Goal: Transaction & Acquisition: Purchase product/service

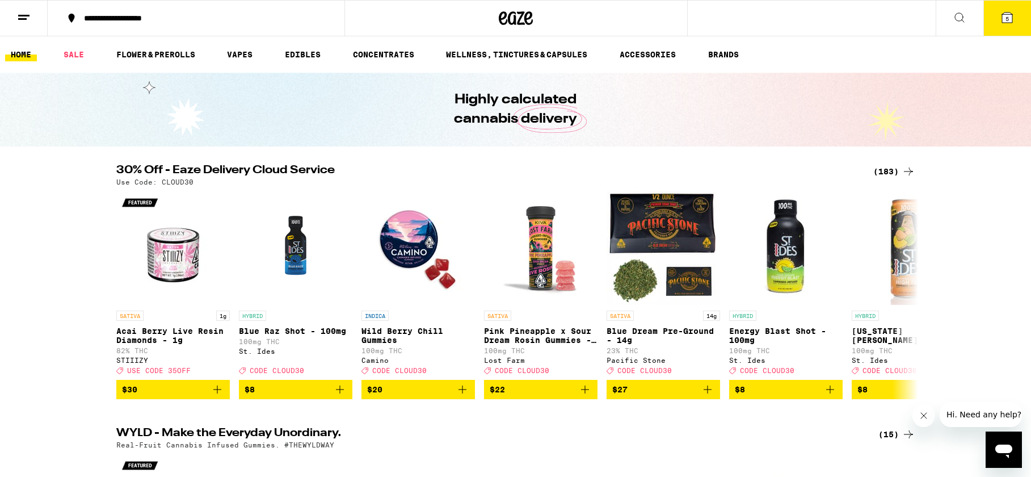
click at [885, 170] on div "(183)" at bounding box center [894, 172] width 42 height 14
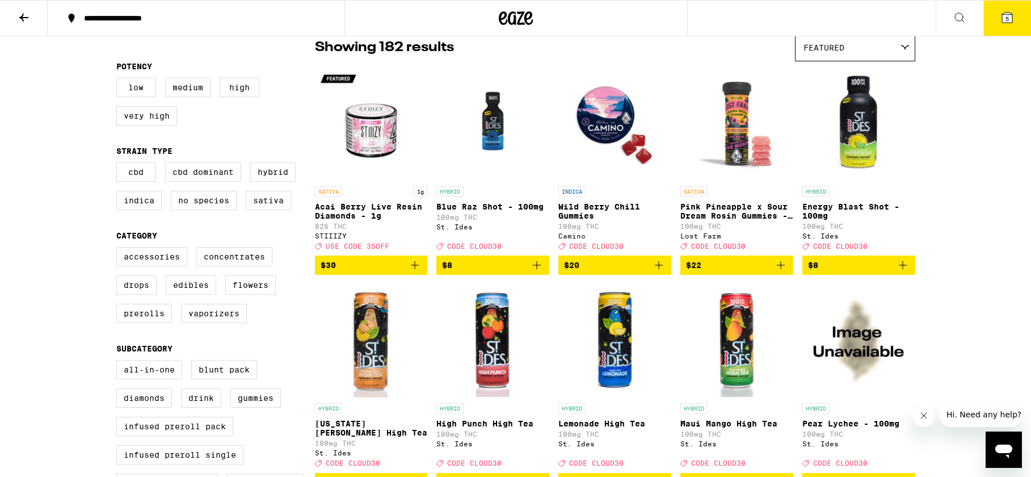
scroll to position [99, 0]
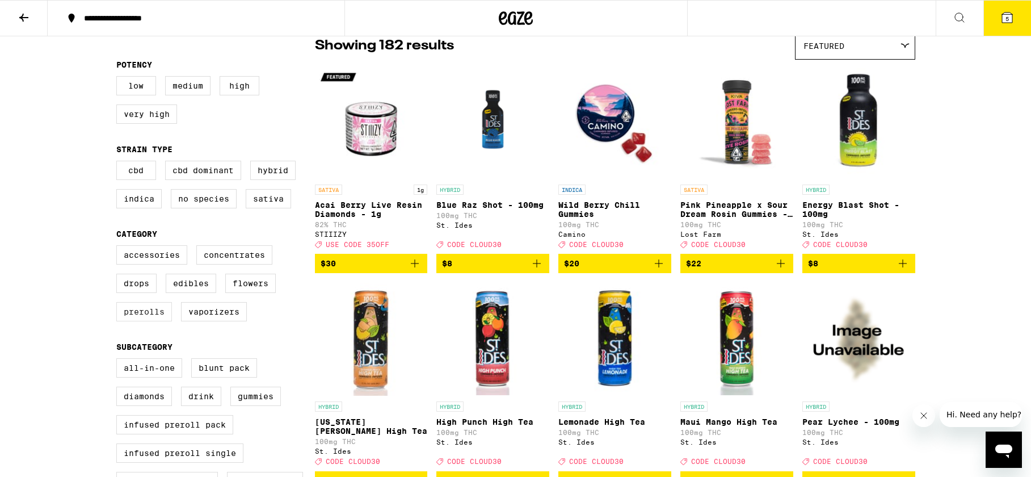
click at [153, 321] on label "Prerolls" at bounding box center [144, 311] width 56 height 19
click at [119, 247] on input "Prerolls" at bounding box center [119, 247] width 1 height 1
checkbox input "true"
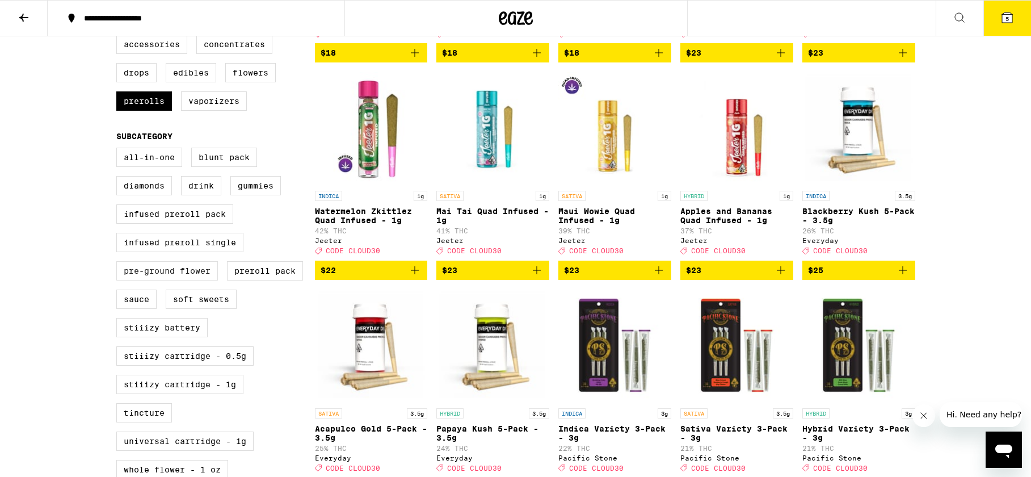
scroll to position [304, 0]
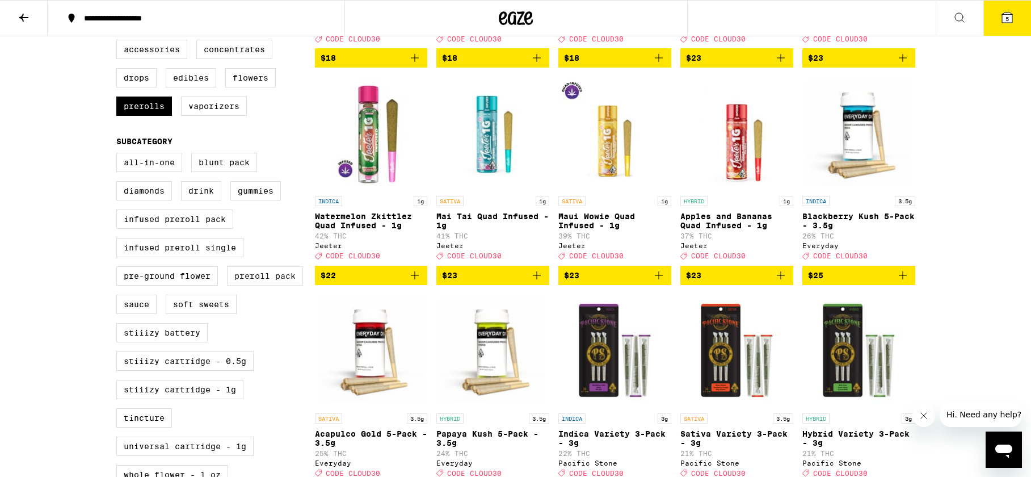
click at [276, 285] on label "Preroll Pack" at bounding box center [265, 275] width 76 height 19
click at [119, 155] on input "Preroll Pack" at bounding box center [119, 154] width 1 height 1
checkbox input "true"
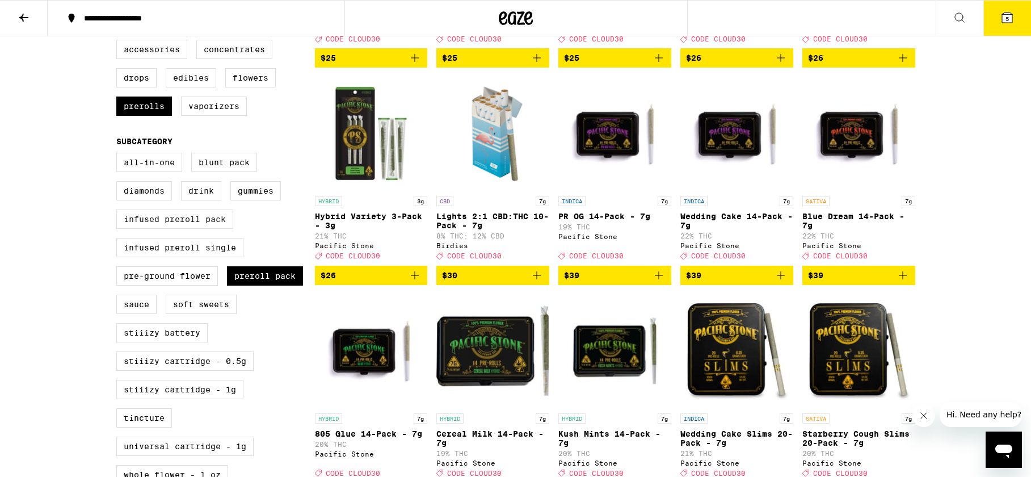
click at [165, 229] on label "Infused Preroll Pack" at bounding box center [174, 218] width 117 height 19
click at [119, 155] on input "Infused Preroll Pack" at bounding box center [119, 154] width 1 height 1
checkbox input "true"
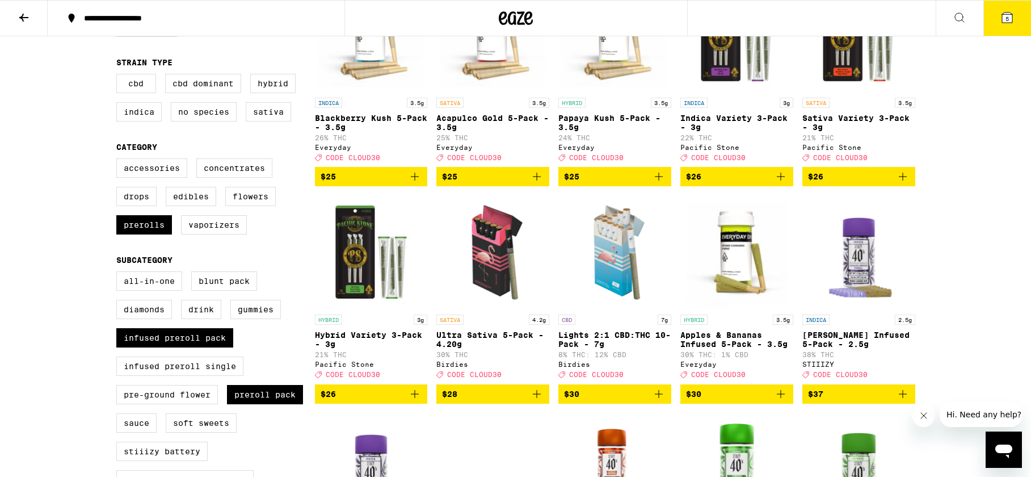
scroll to position [125, 0]
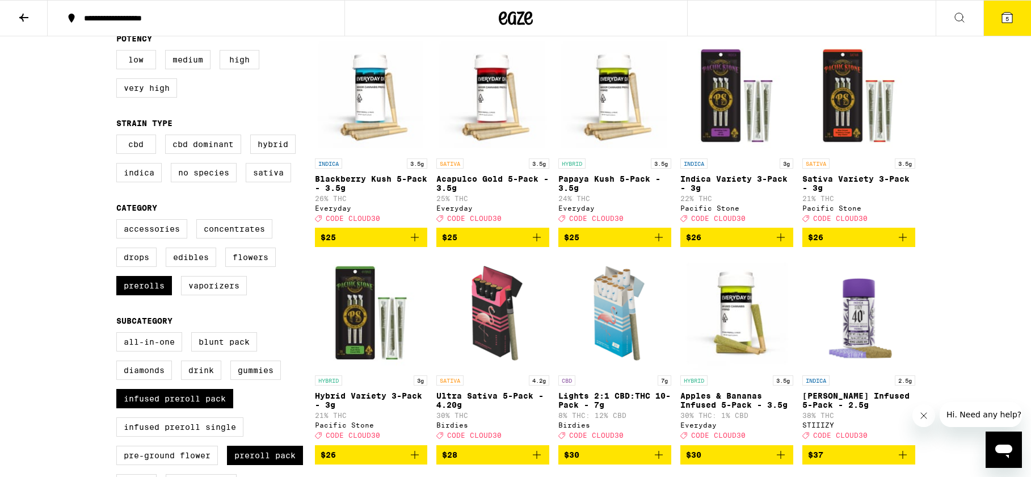
click at [535, 244] on icon "Add to bag" at bounding box center [537, 237] width 14 height 14
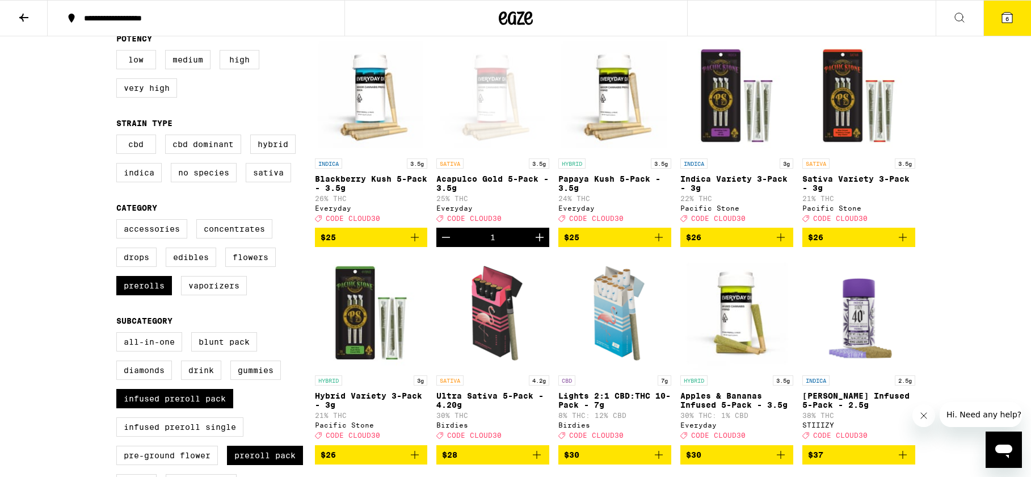
click at [415, 242] on icon "Add to bag" at bounding box center [415, 237] width 14 height 14
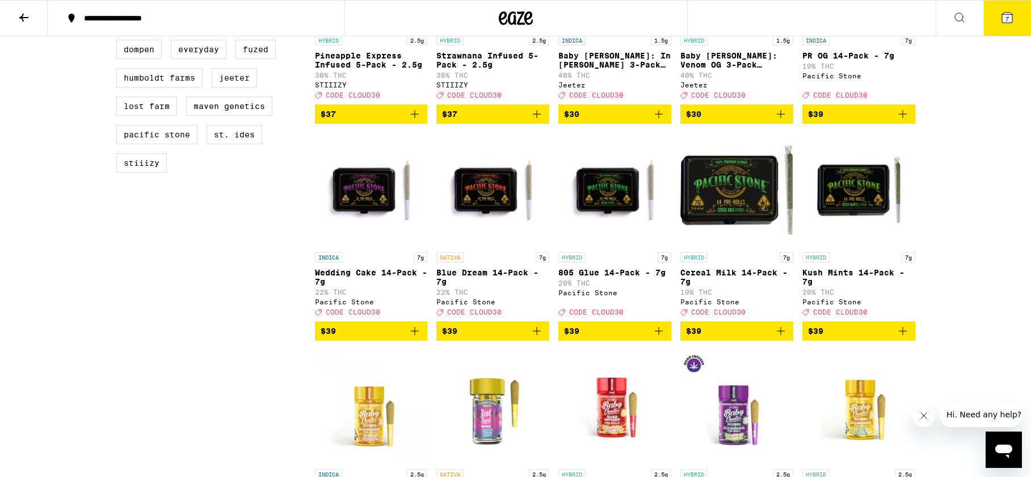
scroll to position [923, 0]
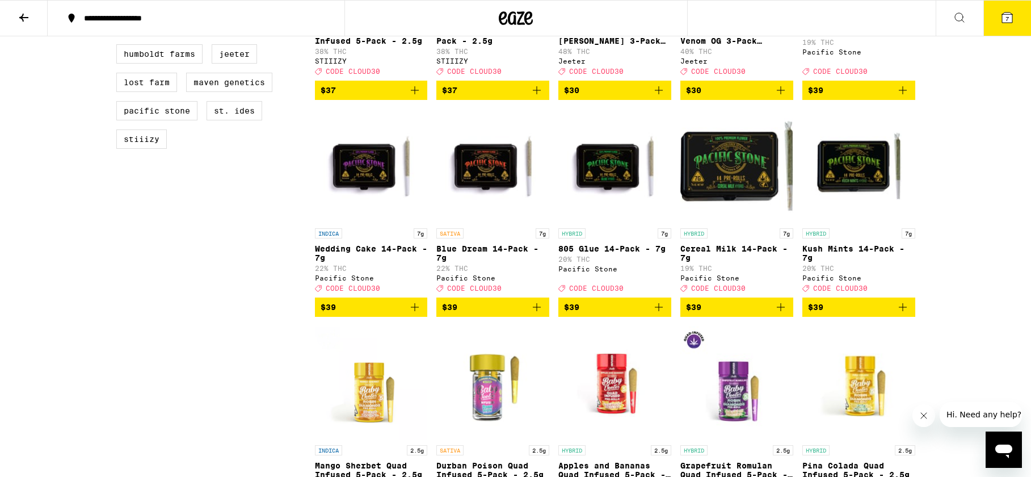
click at [536, 314] on icon "Add to bag" at bounding box center [537, 307] width 14 height 14
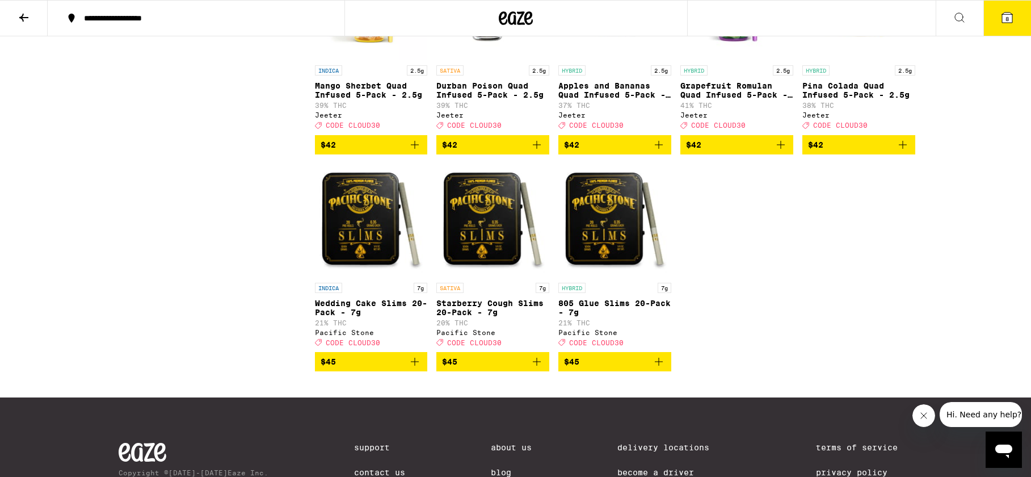
scroll to position [1303, 0]
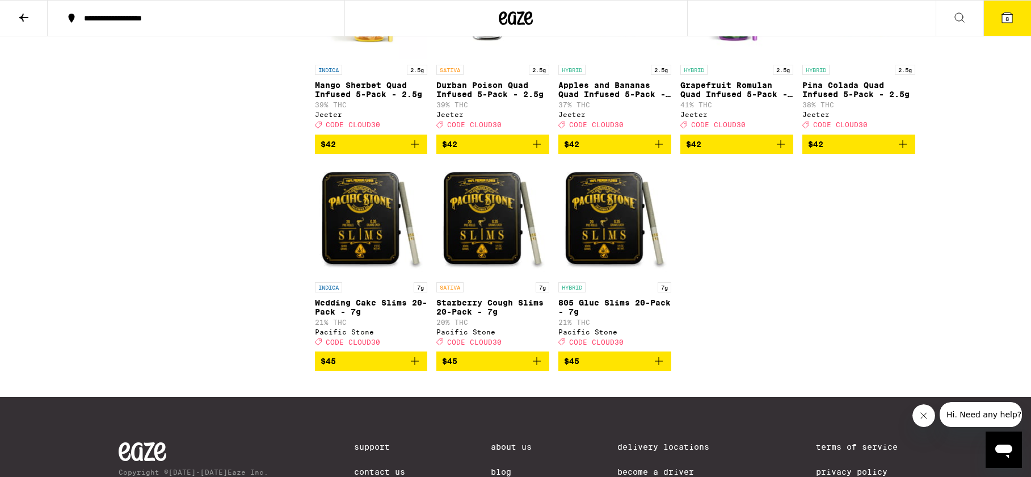
click at [659, 368] on icon "Add to bag" at bounding box center [659, 361] width 14 height 14
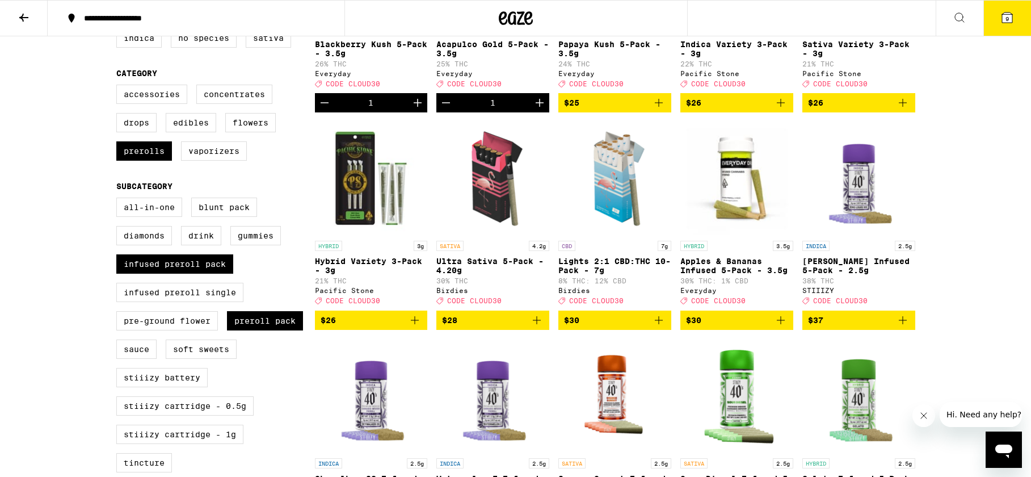
scroll to position [0, 0]
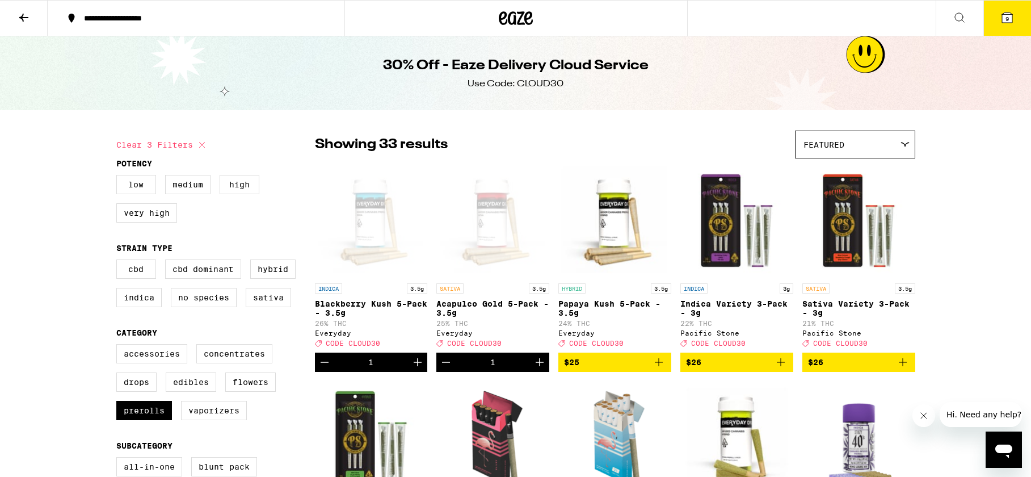
click at [1012, 19] on icon at bounding box center [1007, 17] width 10 height 10
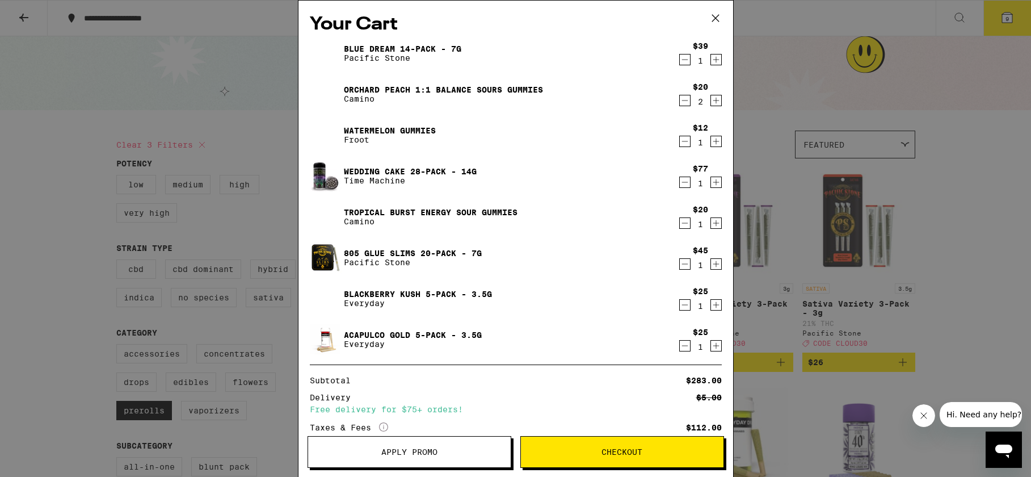
click at [686, 225] on icon "Decrement" at bounding box center [685, 223] width 10 height 14
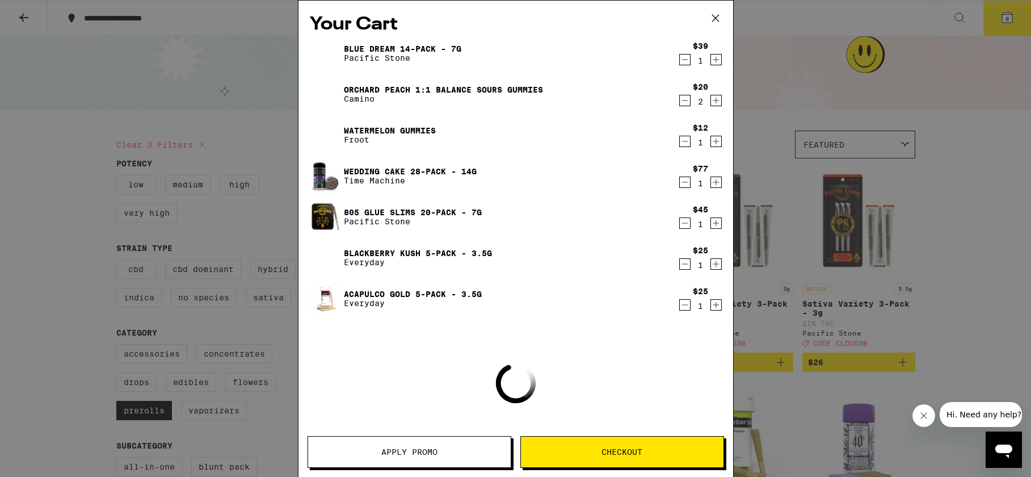
click at [685, 182] on icon "Decrement" at bounding box center [685, 182] width 10 height 14
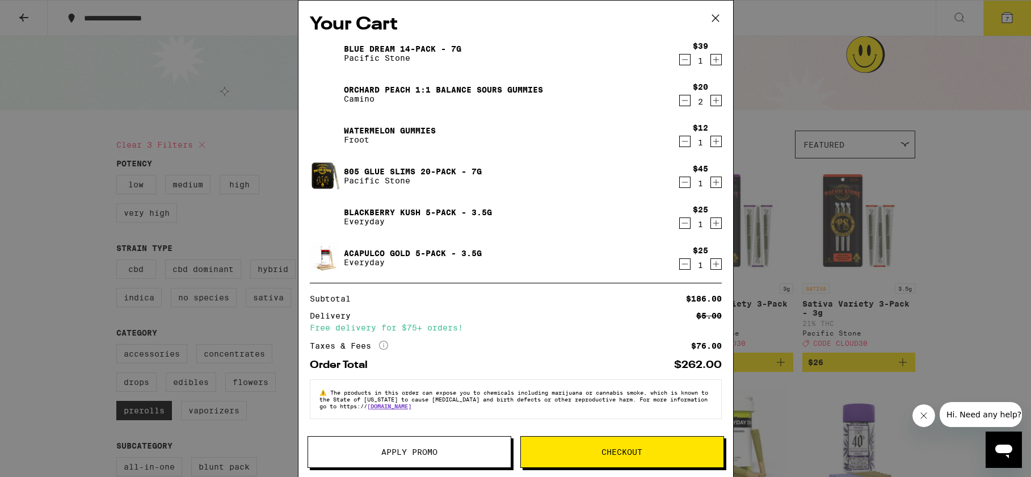
click at [685, 141] on icon "Decrement" at bounding box center [685, 142] width 10 height 14
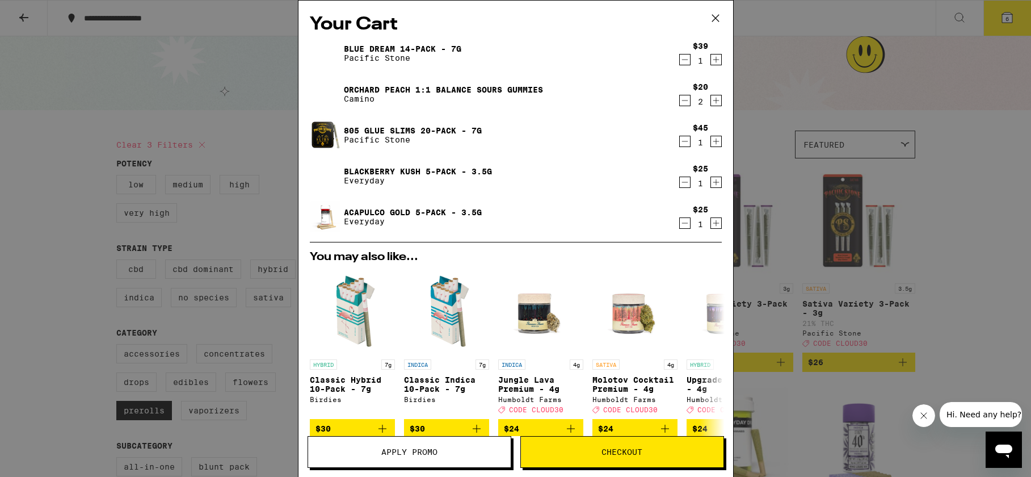
click at [685, 101] on icon "Decrement" at bounding box center [685, 101] width 10 height 14
click at [686, 100] on icon "Decrement" at bounding box center [685, 101] width 10 height 14
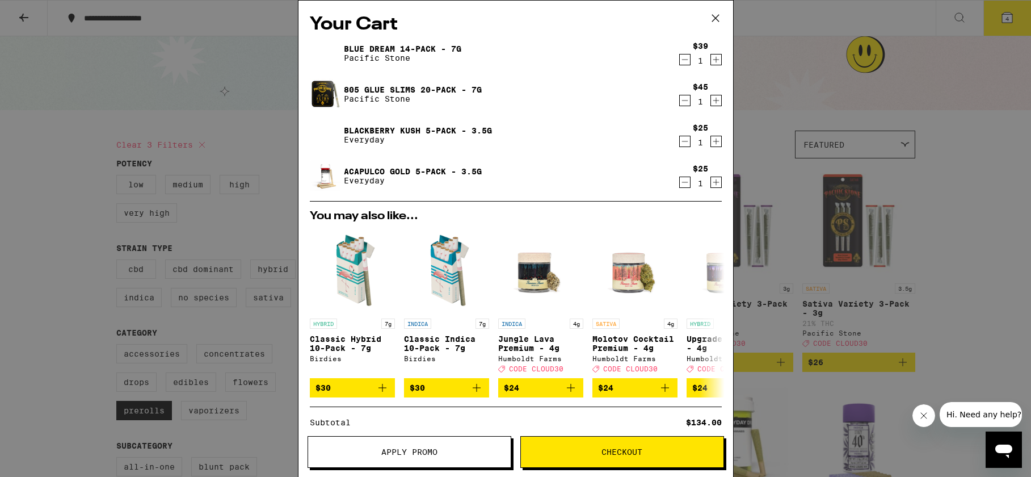
click at [720, 19] on icon at bounding box center [715, 18] width 17 height 17
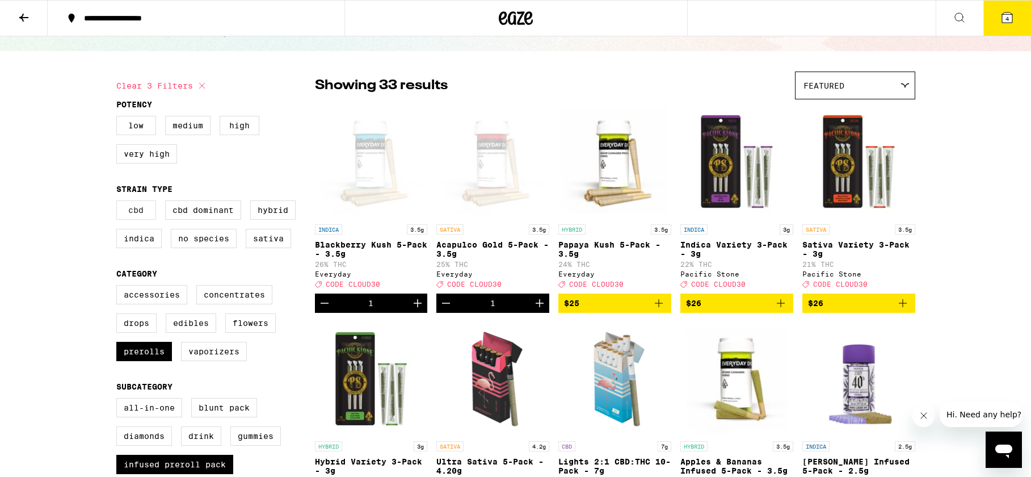
scroll to position [69, 0]
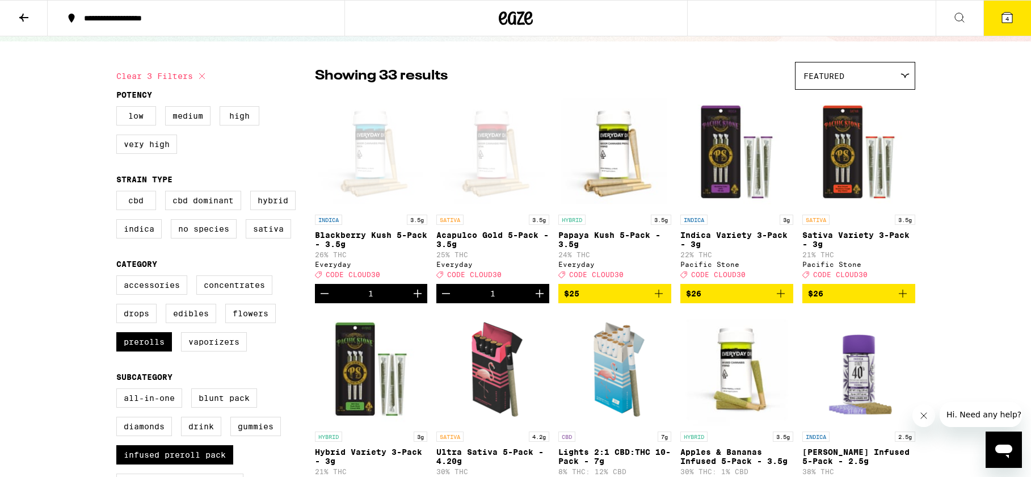
click at [200, 76] on icon at bounding box center [202, 76] width 14 height 14
checkbox input "false"
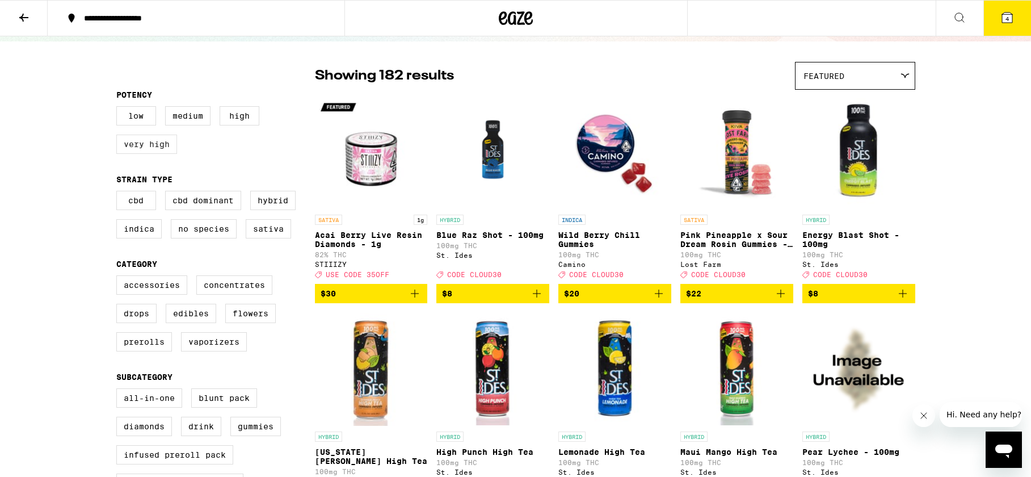
click at [153, 154] on label "Very High" at bounding box center [146, 144] width 61 height 19
click at [119, 108] on input "Very High" at bounding box center [119, 108] width 1 height 1
checkbox input "true"
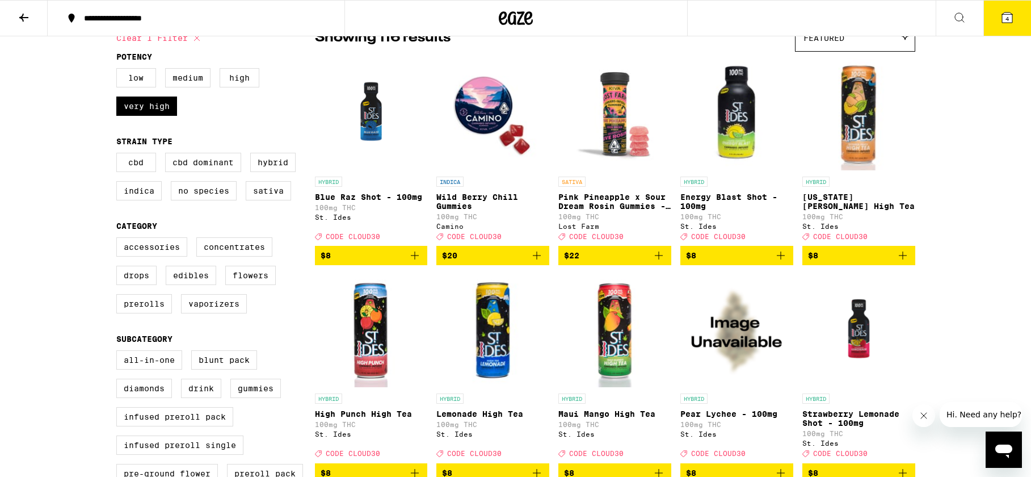
scroll to position [124, 0]
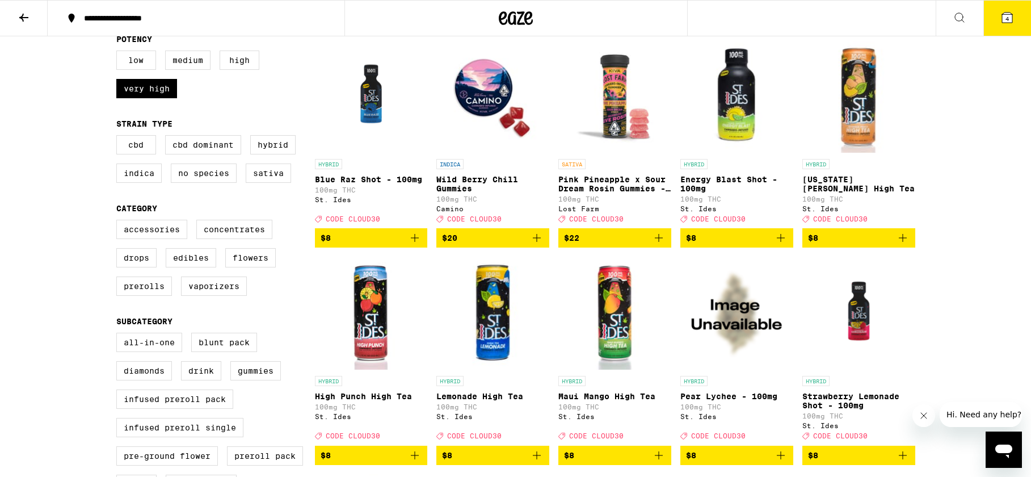
click at [539, 245] on icon "Add to bag" at bounding box center [537, 238] width 14 height 14
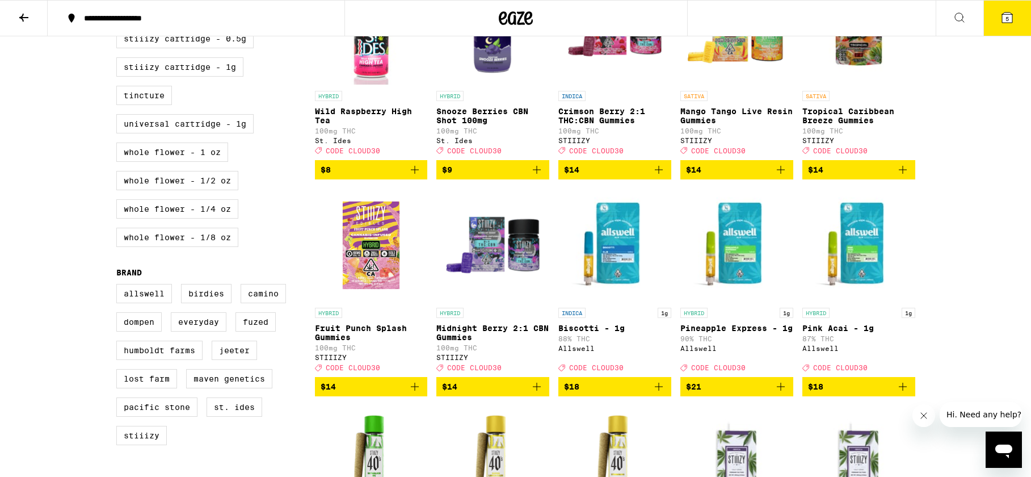
scroll to position [627, 0]
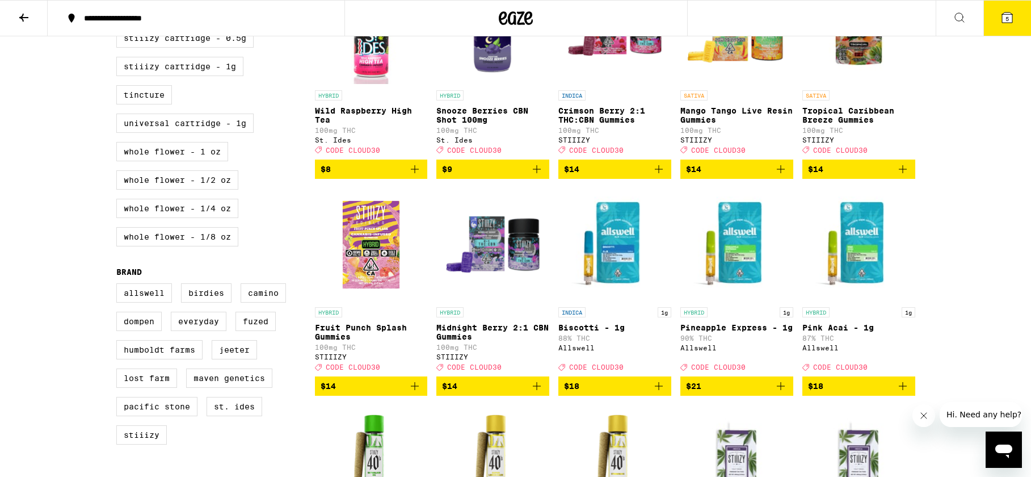
click at [659, 176] on icon "Add to bag" at bounding box center [659, 169] width 14 height 14
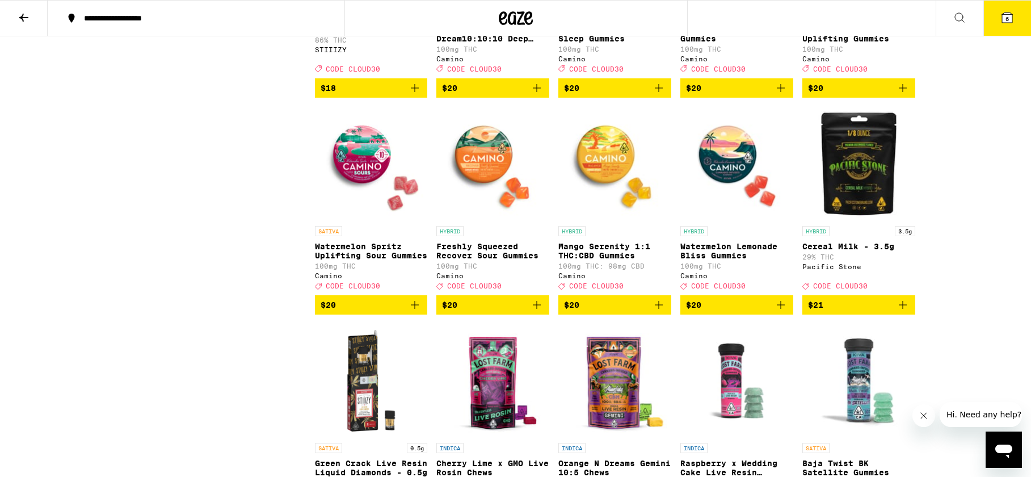
scroll to position [1470, 0]
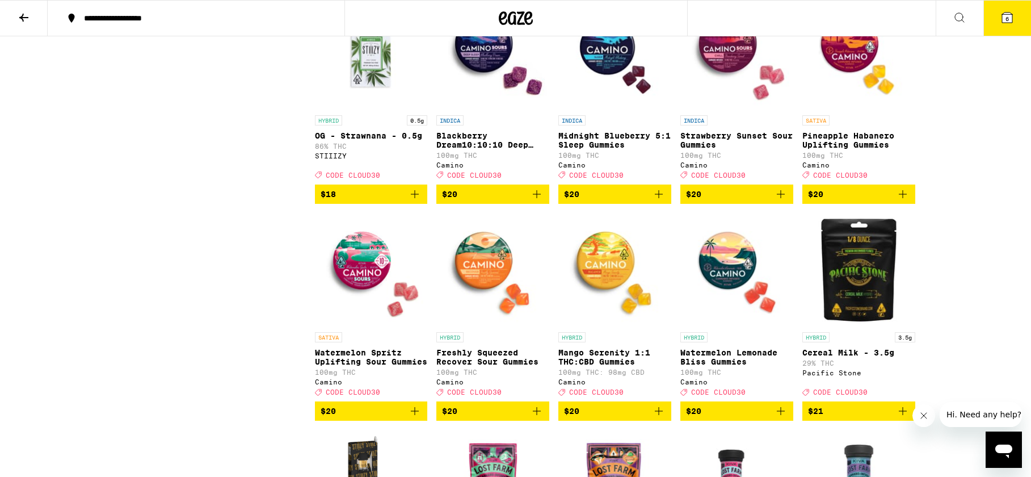
click at [781, 201] on icon "Add to bag" at bounding box center [781, 194] width 14 height 14
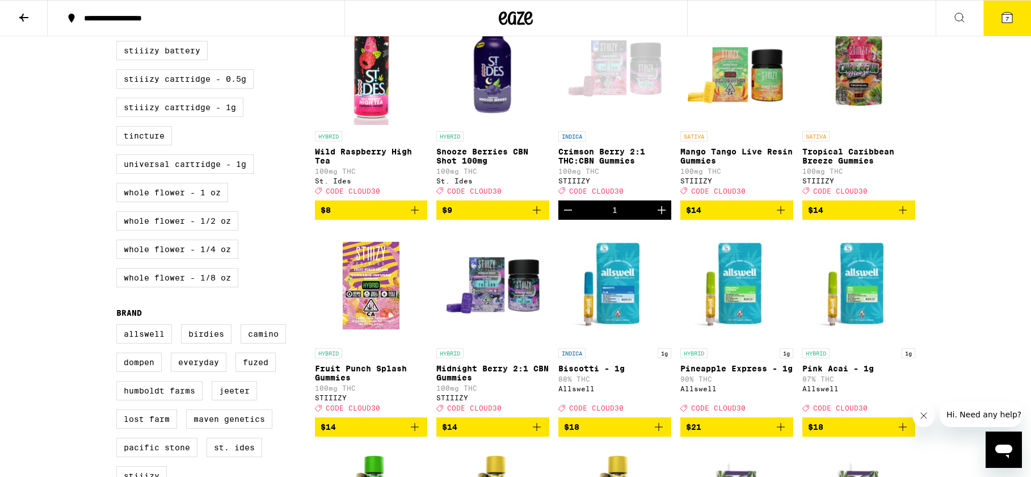
scroll to position [0, 0]
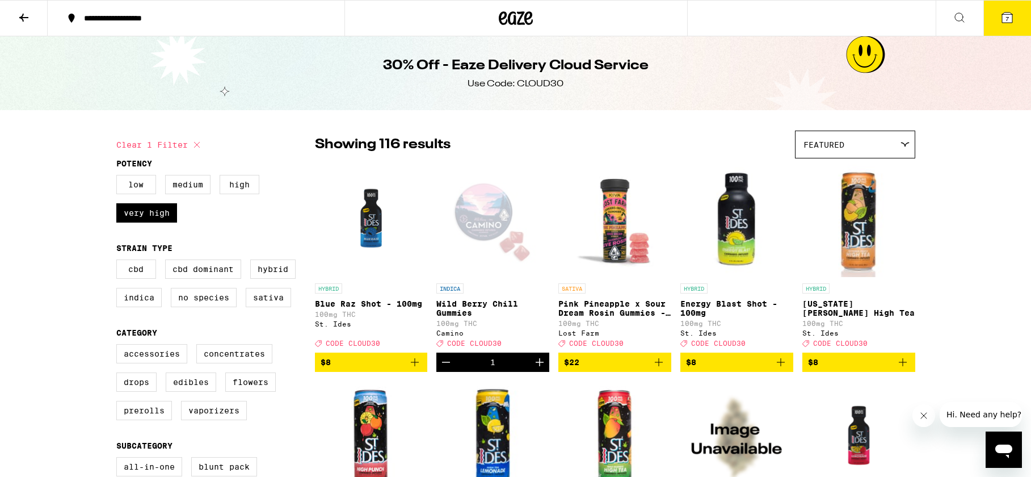
click at [1001, 15] on icon at bounding box center [1008, 18] width 14 height 14
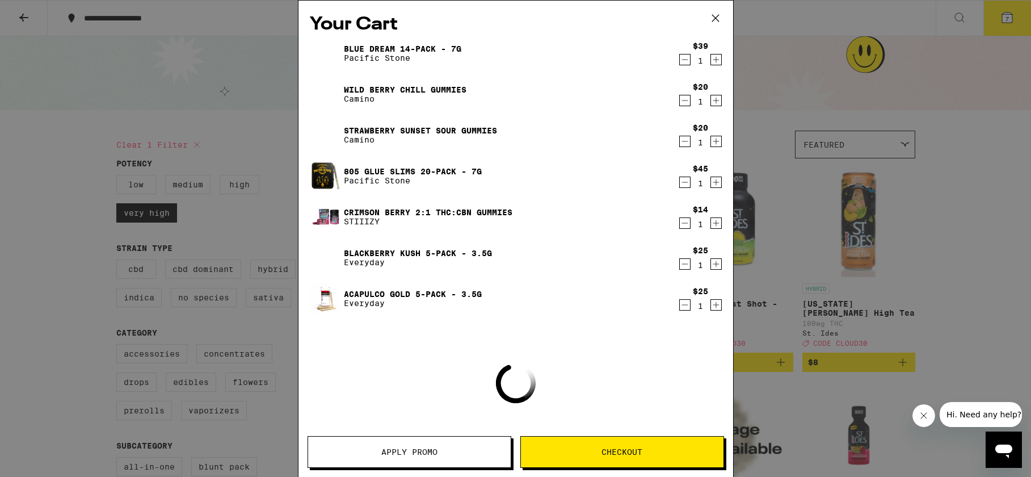
click at [396, 448] on span "Apply Promo" at bounding box center [409, 452] width 56 height 8
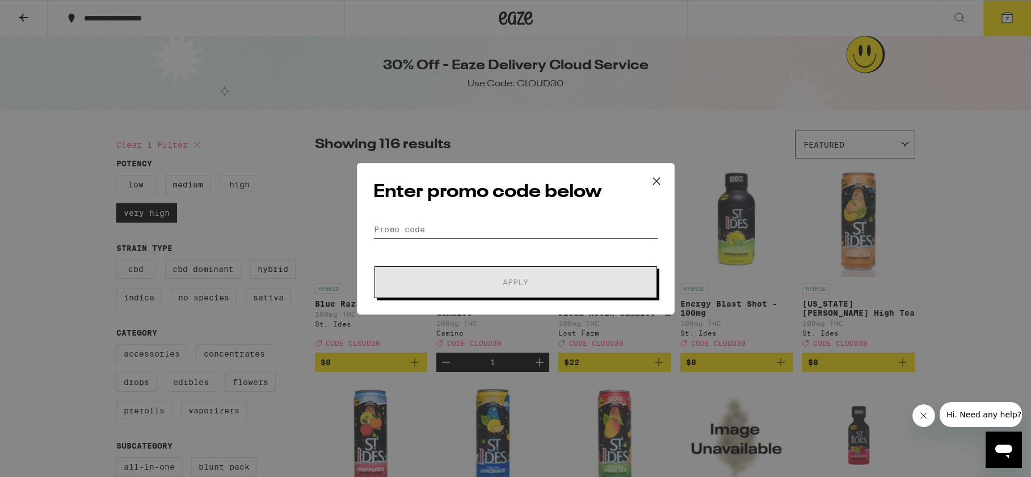
click at [455, 234] on input "Promo Code" at bounding box center [515, 229] width 285 height 17
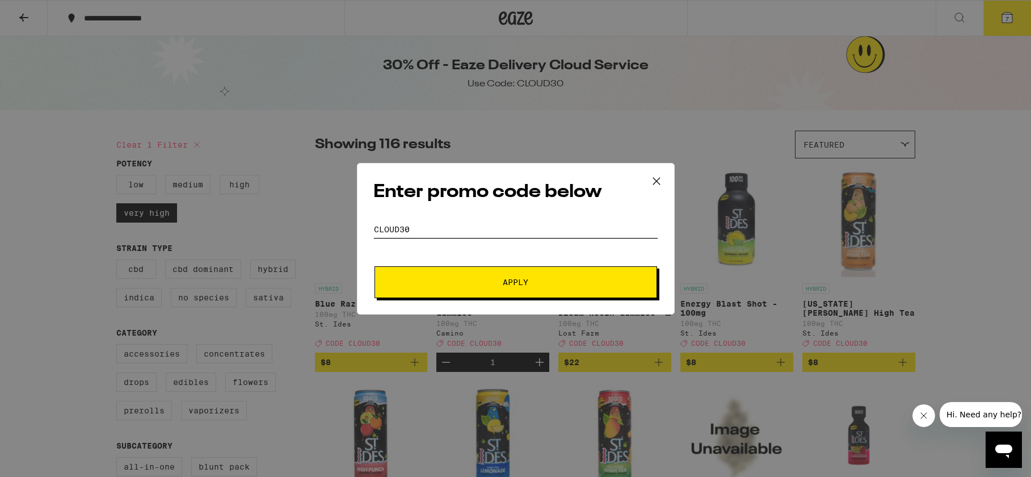
type input "CLOUD30"
click at [516, 274] on button "Apply" at bounding box center [516, 282] width 283 height 32
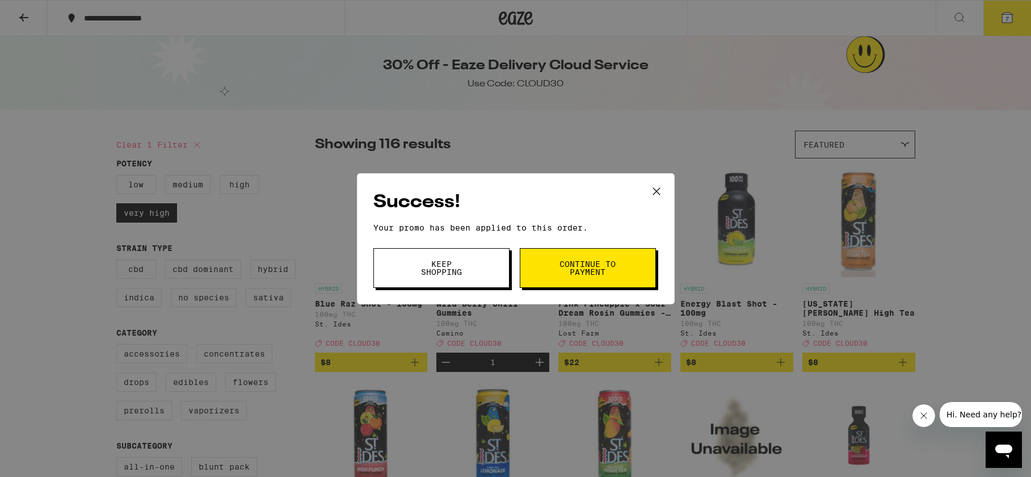
click at [661, 190] on icon at bounding box center [656, 191] width 17 height 17
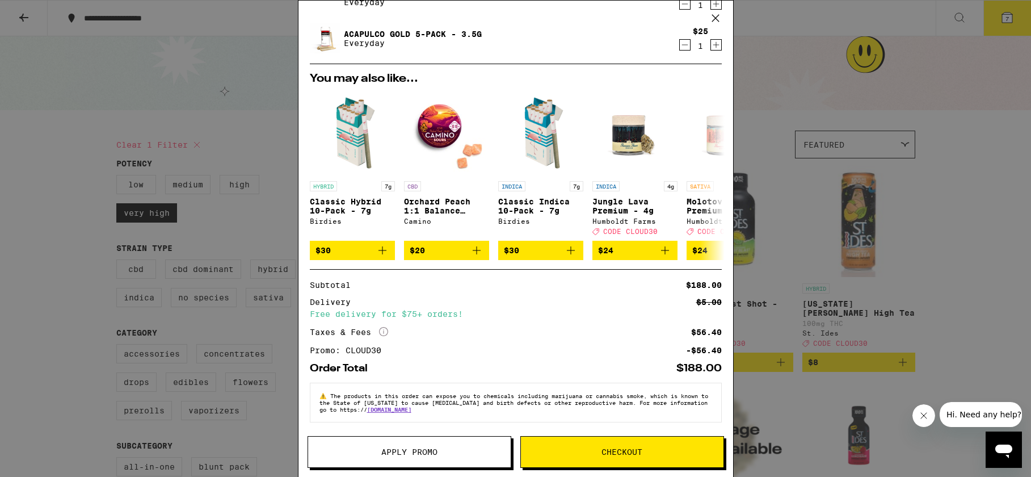
scroll to position [268, 0]
click at [985, 259] on div "Your Cart Blue Dream 14-Pack - 7g Pacific Stone $39 1 Wild [PERSON_NAME] Chill …" at bounding box center [515, 238] width 1031 height 477
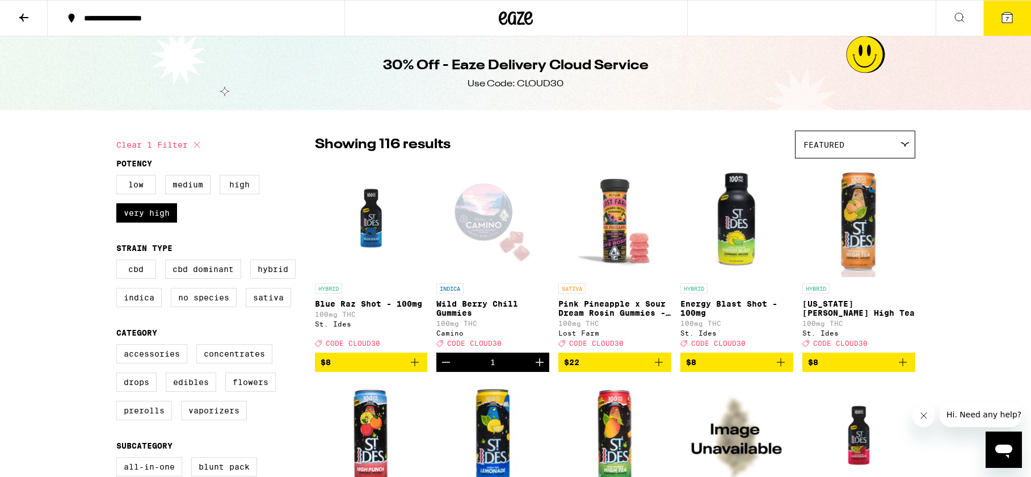
click at [995, 14] on button "7" at bounding box center [1008, 18] width 48 height 35
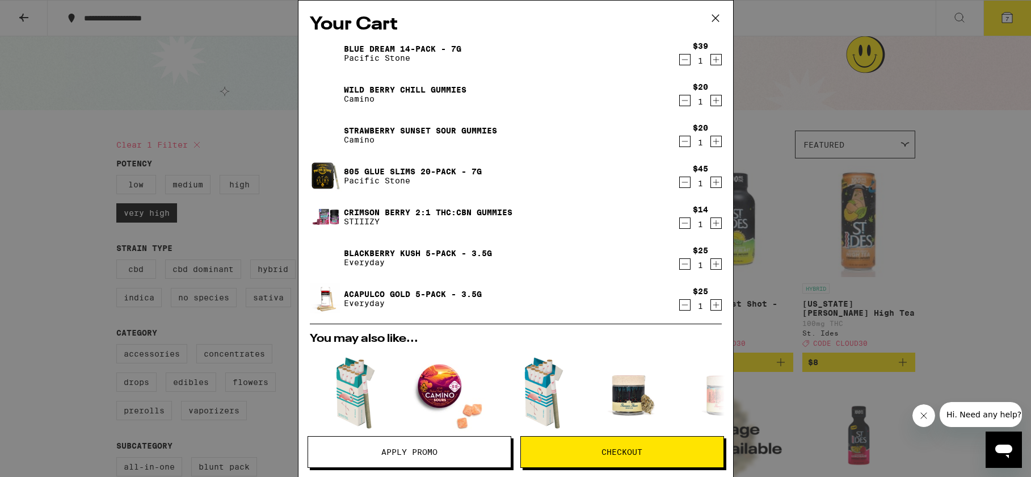
click at [685, 100] on icon "Decrement" at bounding box center [685, 101] width 10 height 14
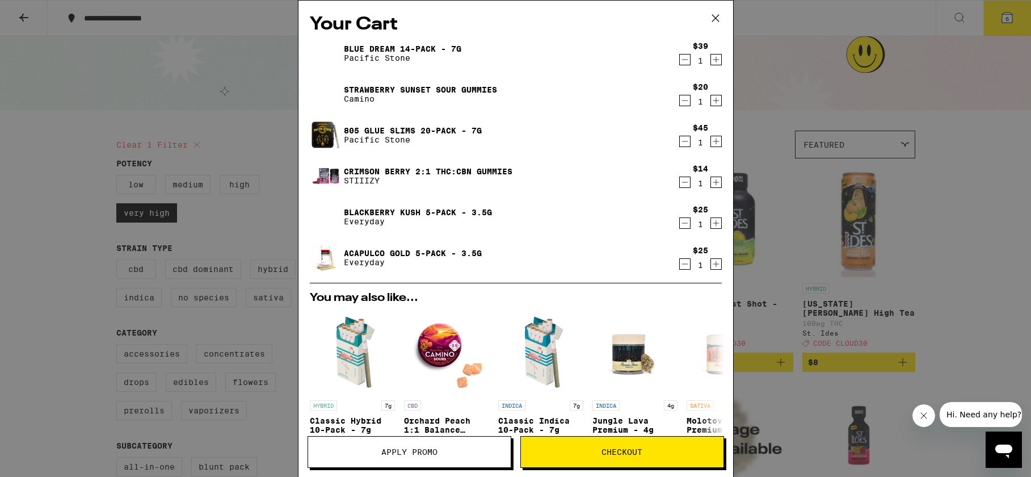
click at [685, 100] on icon "Decrement" at bounding box center [685, 101] width 10 height 14
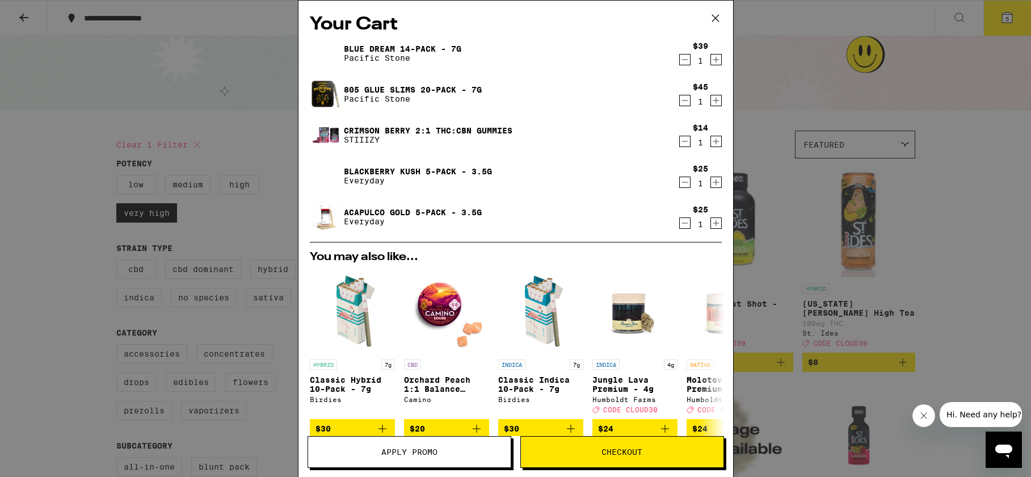
click at [790, 68] on div "Your Cart Blue Dream 14-Pack - 7g Pacific Stone $39 1 805 Glue Slims 20-Pack - …" at bounding box center [515, 238] width 1031 height 477
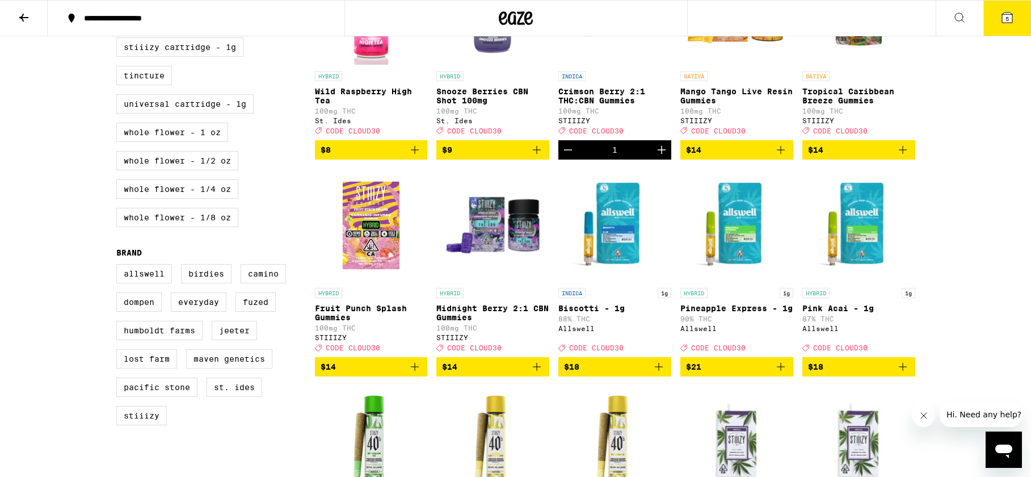
scroll to position [651, 0]
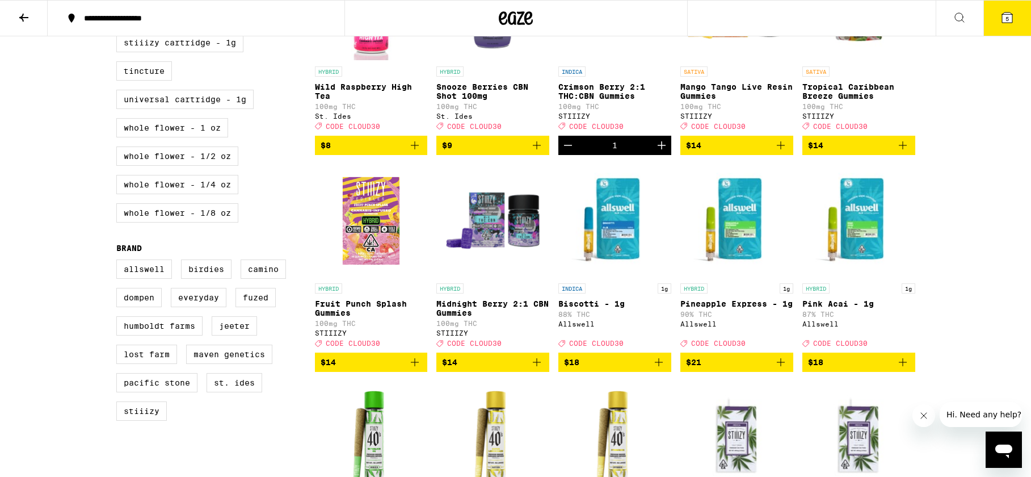
click at [417, 369] on icon "Add to bag" at bounding box center [415, 362] width 14 height 14
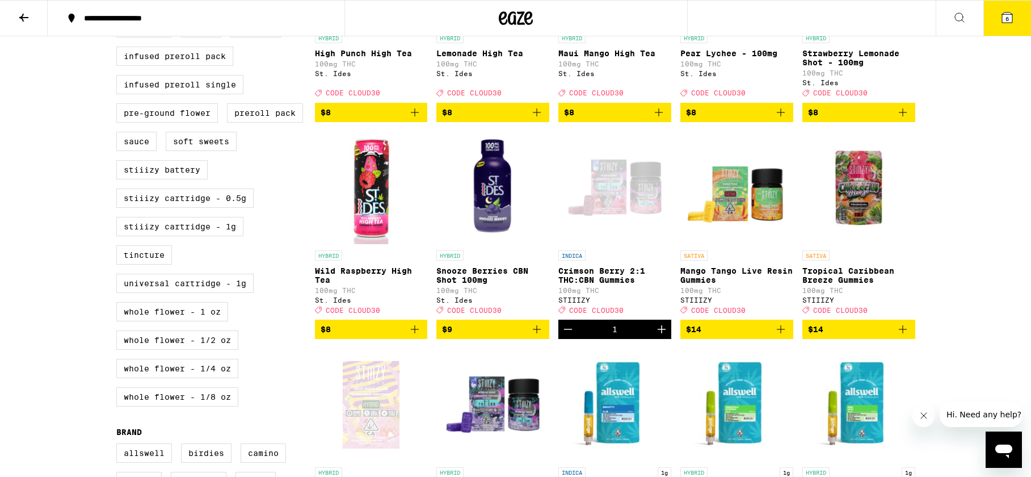
scroll to position [462, 0]
